Goal: Find specific page/section: Find specific page/section

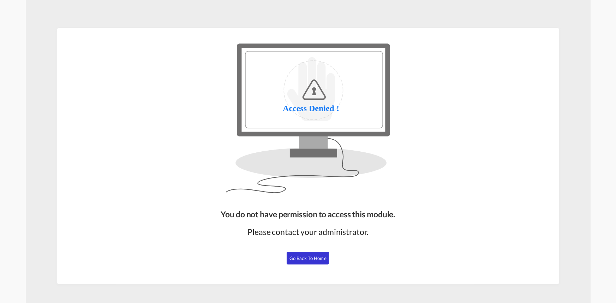
click at [303, 259] on span "Go Back to Home" at bounding box center [307, 259] width 37 height 6
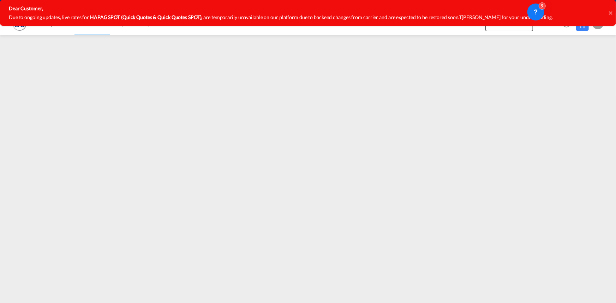
click at [612, 13] on icon at bounding box center [611, 13] width 4 height 6
